Goal: Use online tool/utility: Utilize a website feature to perform a specific function

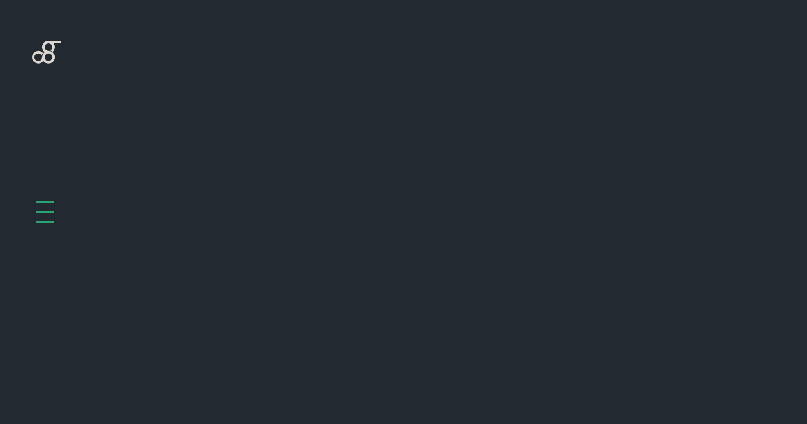
scroll to position [574, 0]
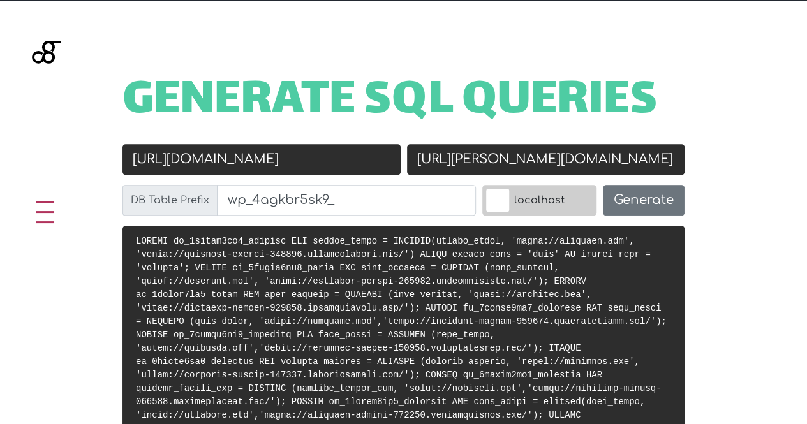
click at [276, 150] on input "[URL][DOMAIN_NAME]" at bounding box center [261, 159] width 278 height 31
paste input "lavender-chough-467539.hostingersite.com/"
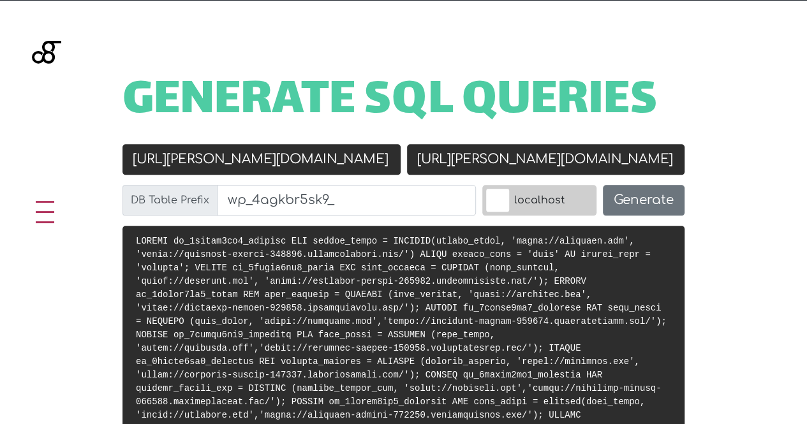
type input "[URL][PERSON_NAME][DOMAIN_NAME]"
drag, startPoint x: 466, startPoint y: 163, endPoint x: 737, endPoint y: 169, distance: 271.2
click at [737, 169] on div "Generate SQL Queries Old URL https://lavender-chough-467539.hostingersite.com/ …" at bounding box center [403, 264] width 807 height 526
paste input "clubmalt.com"
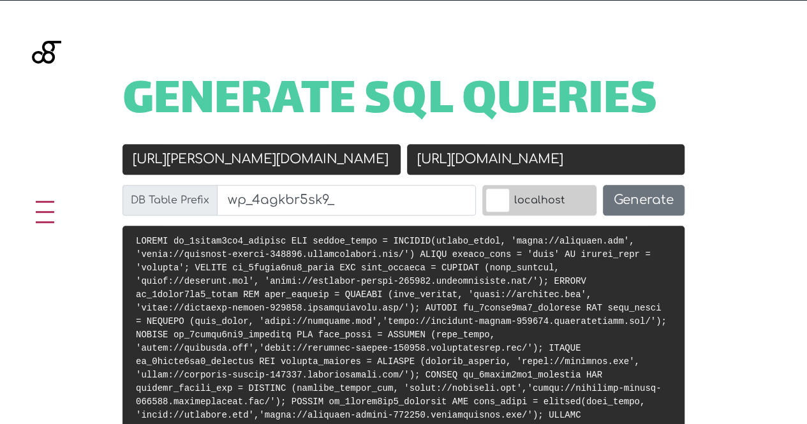
type input "[URL][DOMAIN_NAME]"
click at [494, 135] on div "Generate SQL Queries Old URL https://lavender-chough-467539.hostingersite.com/ …" at bounding box center [403, 264] width 807 height 526
click at [394, 165] on input "[URL][PERSON_NAME][DOMAIN_NAME]" at bounding box center [261, 159] width 278 height 31
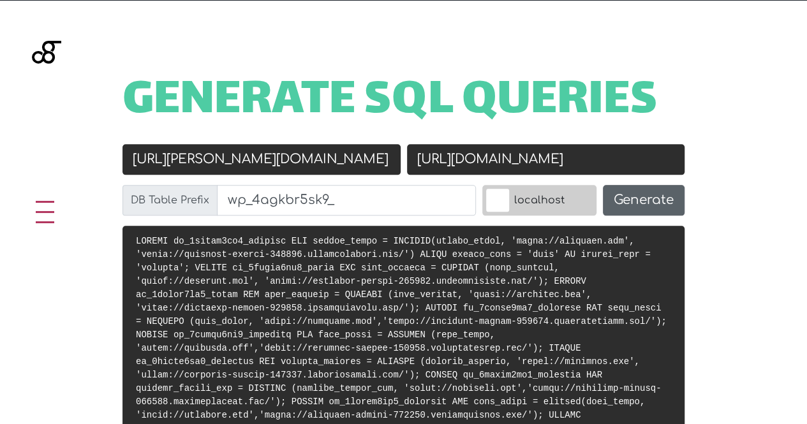
type input "[URL][PERSON_NAME][DOMAIN_NAME]"
click at [670, 195] on button "Generate" at bounding box center [644, 200] width 82 height 31
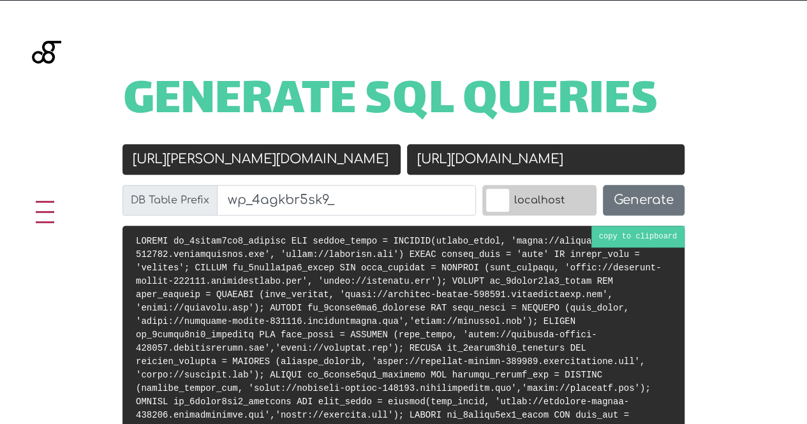
scroll to position [702, 0]
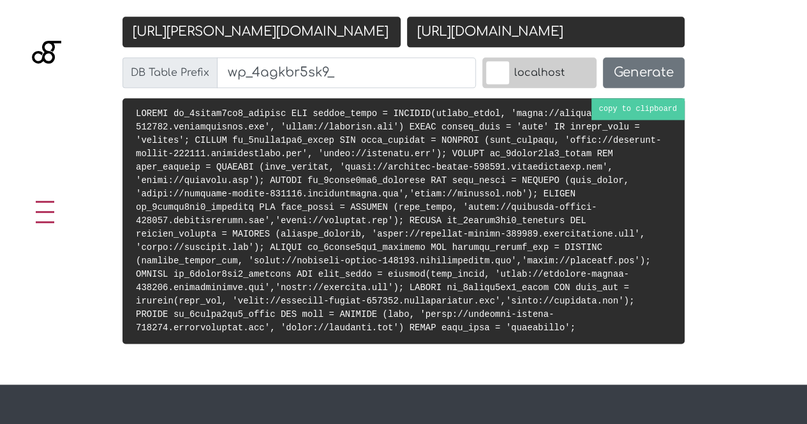
click at [534, 249] on code at bounding box center [398, 220] width 525 height 225
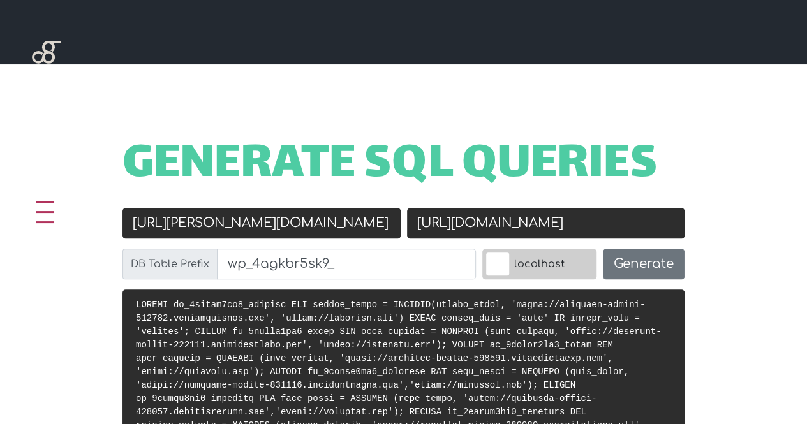
scroll to position [0, 75]
drag, startPoint x: 369, startPoint y: 221, endPoint x: 447, endPoint y: 218, distance: 77.9
click at [447, 218] on div "Old URL [URL][PERSON_NAME][DOMAIN_NAME] New URL [URL][DOMAIN_NAME] DB Table Pre…" at bounding box center [403, 249] width 568 height 82
click at [381, 230] on input "[URL][PERSON_NAME][DOMAIN_NAME]" at bounding box center [261, 223] width 278 height 31
click at [390, 224] on input "[URL][PERSON_NAME][DOMAIN_NAME]" at bounding box center [261, 223] width 278 height 31
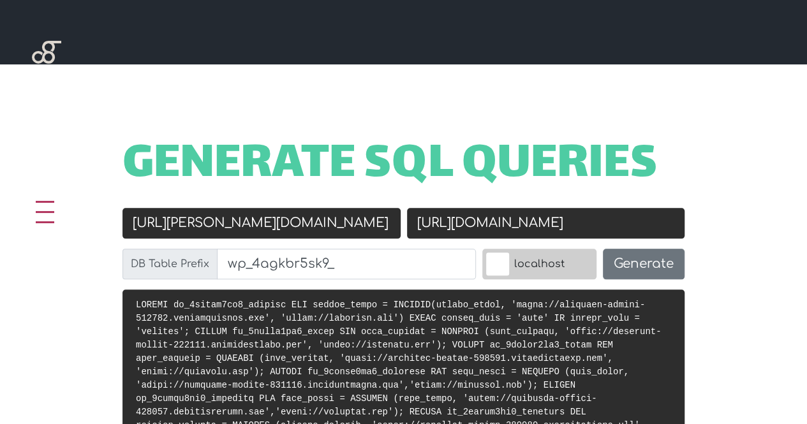
scroll to position [0, 80]
type input "[URL][PERSON_NAME][DOMAIN_NAME]"
click at [561, 234] on input "[URL][DOMAIN_NAME]" at bounding box center [546, 223] width 278 height 31
type input "[URL][DOMAIN_NAME]"
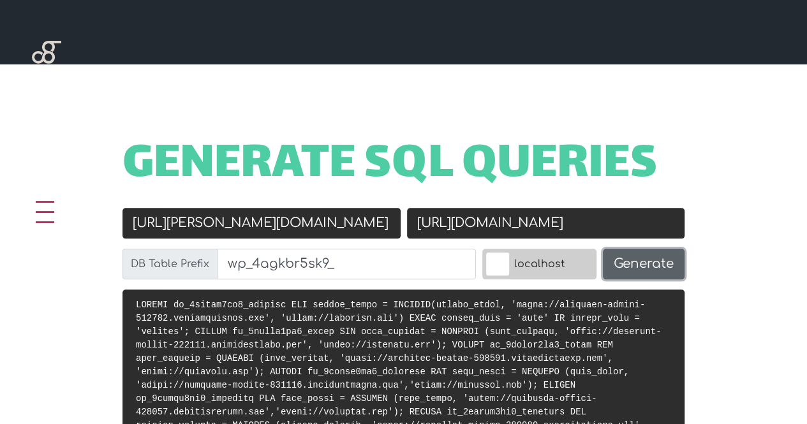
click at [642, 270] on button "Generate" at bounding box center [644, 264] width 82 height 31
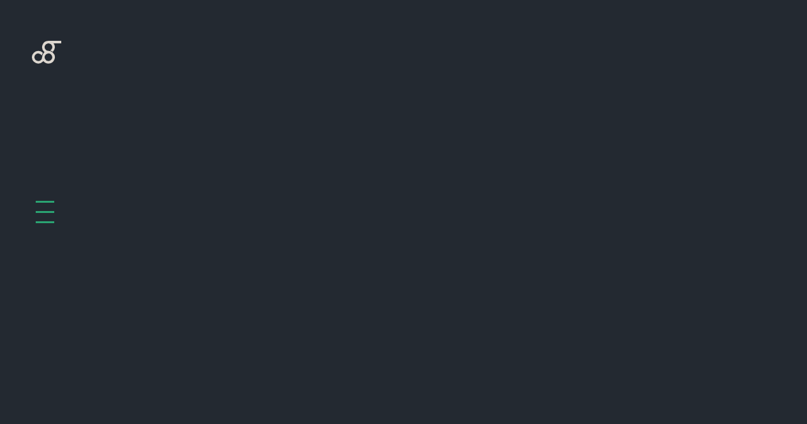
scroll to position [574, 0]
